Goal: Find specific page/section: Find specific page/section

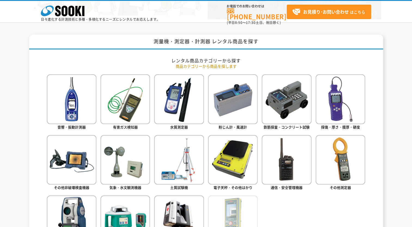
scroll to position [369, 0]
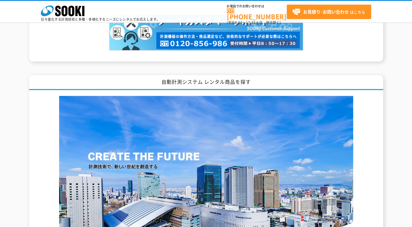
scroll to position [560, 0]
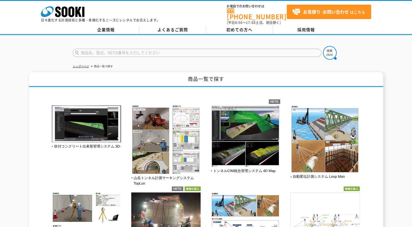
click at [112, 49] on input "text" at bounding box center [197, 53] width 248 height 8
type input "管内カメラ"
click at [323, 46] on button at bounding box center [330, 53] width 14 height 14
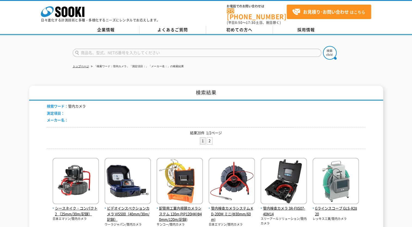
scroll to position [109, 0]
